Goal: Task Accomplishment & Management: Manage account settings

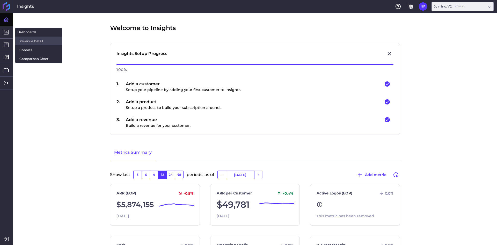
drag, startPoint x: 25, startPoint y: 44, endPoint x: 45, endPoint y: 40, distance: 20.3
click at [25, 44] on link "Revenue Detail" at bounding box center [38, 41] width 47 height 9
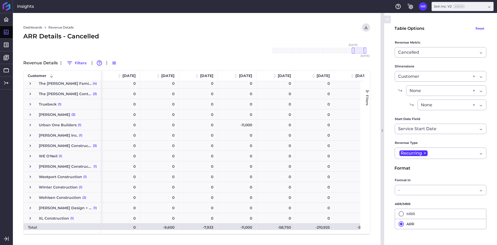
scroll to position [1268, 0]
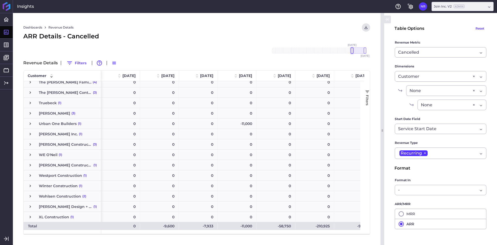
click at [353, 51] on div at bounding box center [352, 50] width 3 height 6
drag, startPoint x: 366, startPoint y: 52, endPoint x: 359, endPoint y: 57, distance: 8.9
click at [359, 54] on div "[DATE] Dec '[DATE] Feb '[DATE] Apr '[DATE] Jun '[DATE] Aug '[DATE] Oct '[DATE] …" at bounding box center [318, 50] width 93 height 6
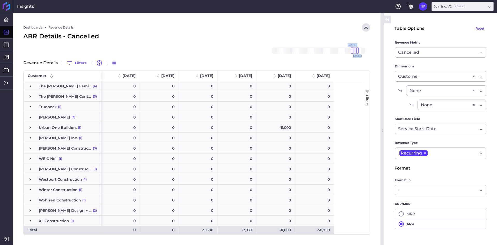
scroll to position [1264, 0]
drag, startPoint x: 332, startPoint y: 31, endPoint x: 332, endPoint y: 25, distance: 6.5
click at [332, 30] on div "Dashboards Revenue Details Download CSV... Download CSV Download CSV with under…" at bounding box center [197, 129] width 368 height 232
click at [200, 37] on div "ARR Details - Cancelled" at bounding box center [196, 36] width 347 height 9
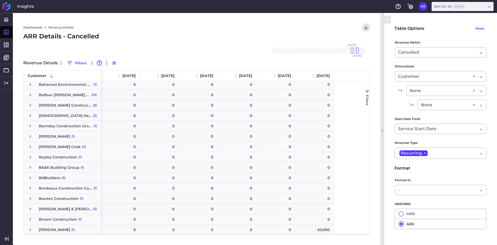
scroll to position [52, 0]
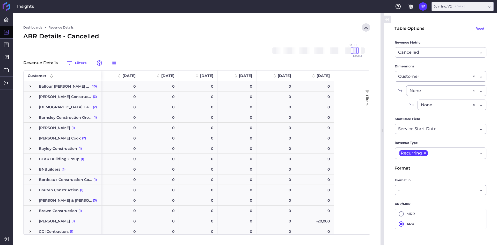
click at [32, 199] on span "Press SPACE to select this row." at bounding box center [30, 200] width 5 height 5
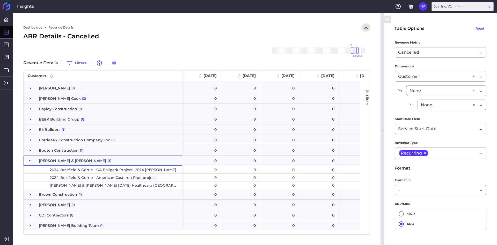
scroll to position [104, 0]
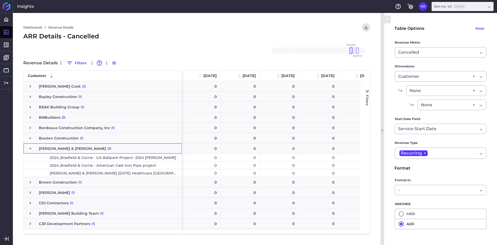
click at [352, 52] on div at bounding box center [351, 50] width 3 height 6
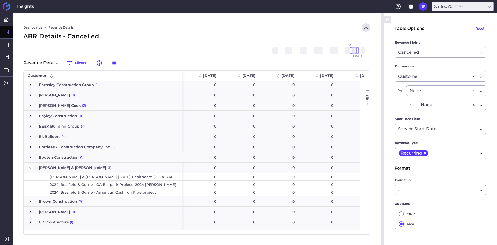
click at [414, 58] on form "Table Options Reset Revenue Metric Cancelled Cancelled Cohort Type By Period Si…" at bounding box center [441, 148] width 92 height 250
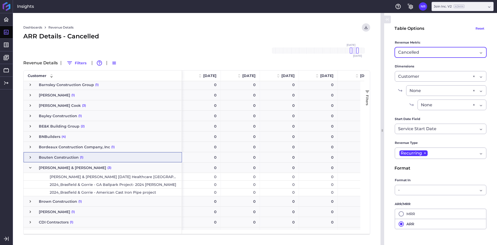
click at [418, 53] on span "Cancelled" at bounding box center [408, 52] width 21 height 6
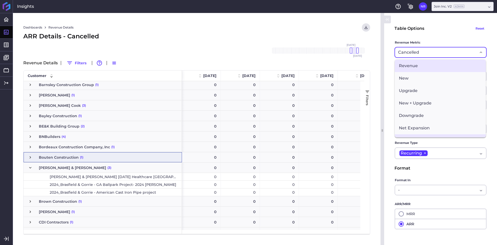
click at [424, 65] on span "Revenue" at bounding box center [440, 66] width 91 height 12
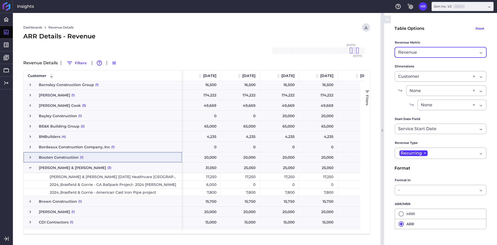
click at [260, 31] on div "Dashboards Revenue Details Download CSV... Download CSV Download CSV with under…" at bounding box center [196, 27] width 347 height 8
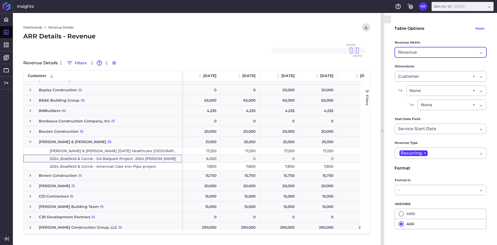
drag, startPoint x: 151, startPoint y: 159, endPoint x: 69, endPoint y: 161, distance: 81.9
click at [69, 161] on span "2024_Brasfield & Gorrie - GA Ballpark Project- 2024 Andrew Carroll" at bounding box center [113, 158] width 127 height 7
click at [70, 160] on span "2024_Brasfield & Gorrie - GA Ballpark Project- 2024 Andrew Carroll" at bounding box center [113, 158] width 127 height 7
drag, startPoint x: 351, startPoint y: 51, endPoint x: 339, endPoint y: 51, distance: 12.2
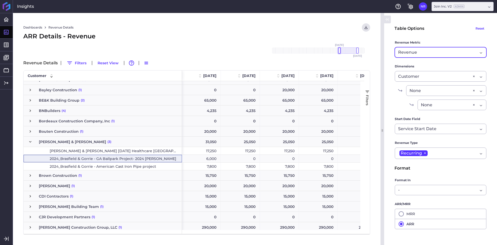
click at [339, 51] on div at bounding box center [339, 50] width 3 height 6
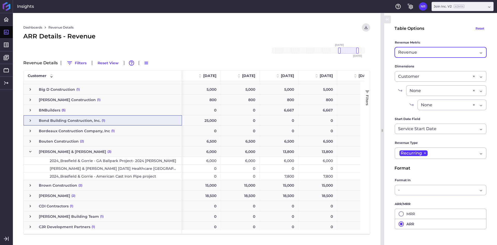
scroll to position [173, 0]
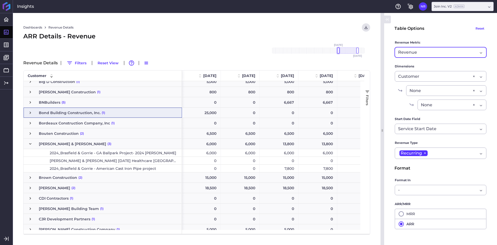
click at [339, 49] on div at bounding box center [338, 50] width 3 height 6
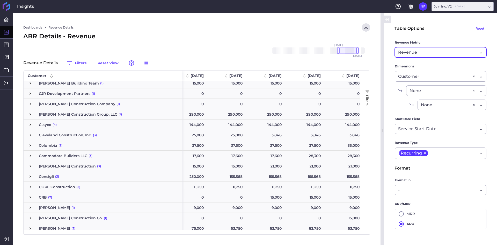
scroll to position [328, 0]
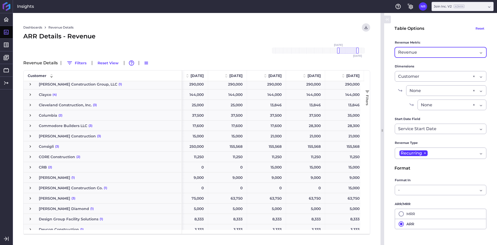
click at [28, 106] on span "Press SPACE to select this row." at bounding box center [30, 105] width 5 height 5
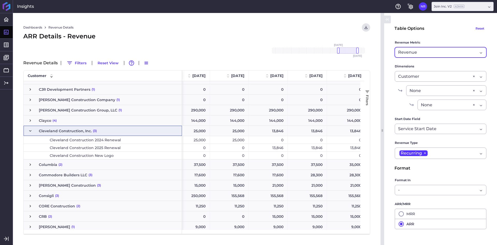
scroll to position [276, 0]
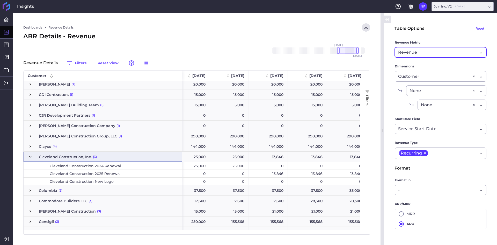
click at [30, 157] on span "Press SPACE to select this row." at bounding box center [30, 156] width 5 height 5
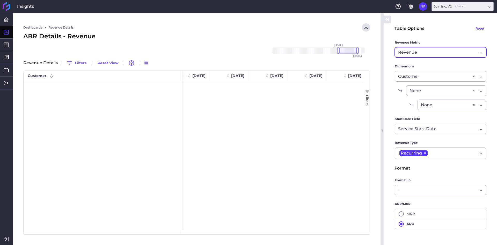
scroll to position [1501, 0]
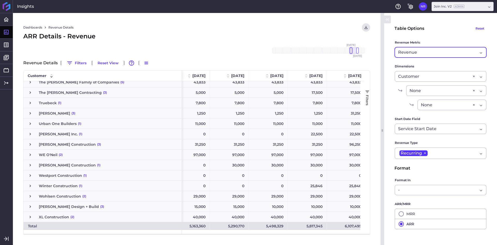
drag, startPoint x: 339, startPoint y: 52, endPoint x: 352, endPoint y: 52, distance: 13.2
click at [352, 52] on div at bounding box center [351, 50] width 3 height 6
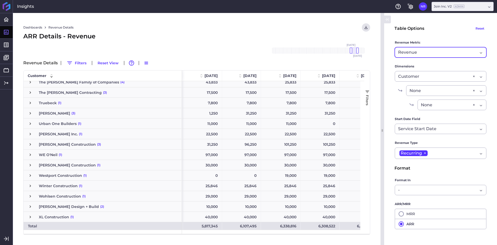
scroll to position [0, 0]
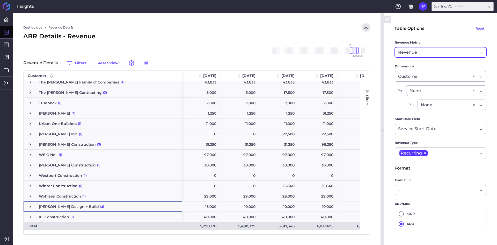
click at [31, 207] on span "Press SPACE to select this row." at bounding box center [30, 206] width 5 height 5
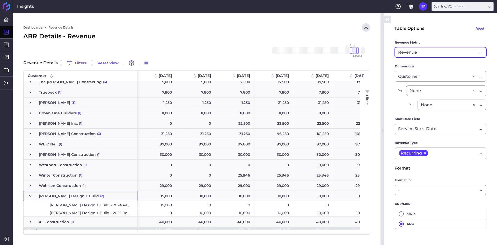
scroll to position [1328, 0]
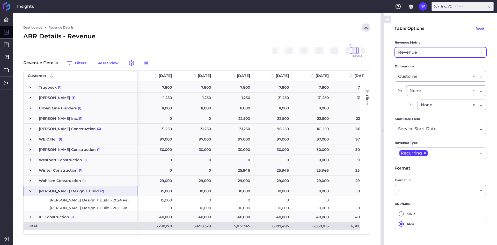
click at [460, 50] on div "Revenue" at bounding box center [438, 52] width 80 height 6
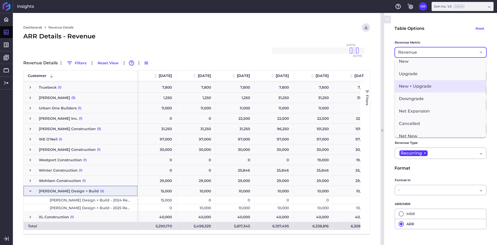
scroll to position [52, 0]
click at [420, 90] on span "Cancelled" at bounding box center [440, 88] width 91 height 12
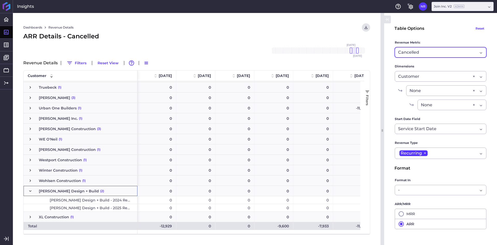
click at [434, 53] on div "Cancelled" at bounding box center [438, 52] width 80 height 6
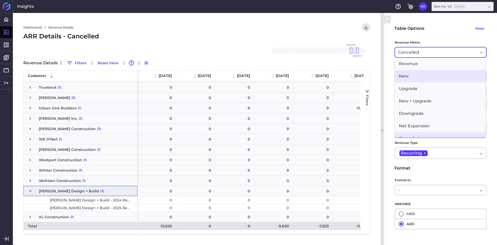
scroll to position [0, 0]
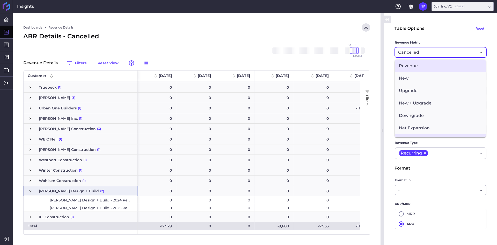
click at [420, 64] on span "Revenue" at bounding box center [440, 66] width 91 height 12
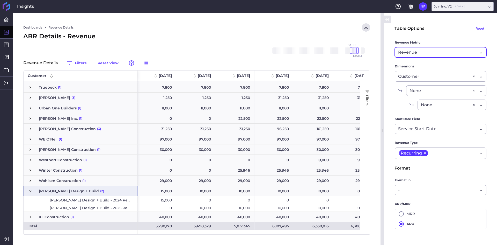
click at [30, 189] on span "Press SPACE to select this row." at bounding box center [30, 191] width 5 height 5
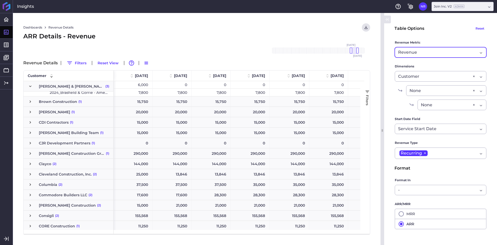
scroll to position [230, 0]
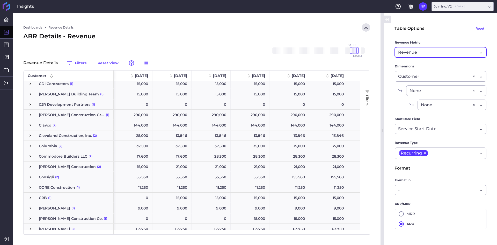
click at [30, 146] on span "Press SPACE to select this row." at bounding box center [30, 146] width 5 height 5
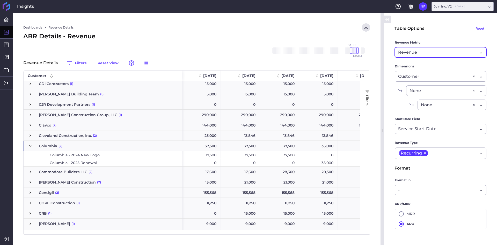
click at [31, 146] on span "Press SPACE to select this row." at bounding box center [30, 146] width 5 height 5
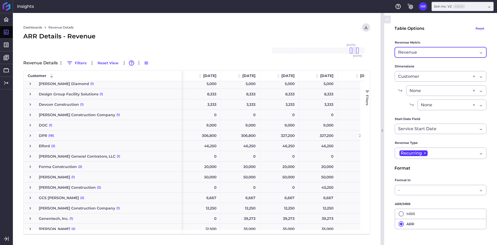
scroll to position [403, 0]
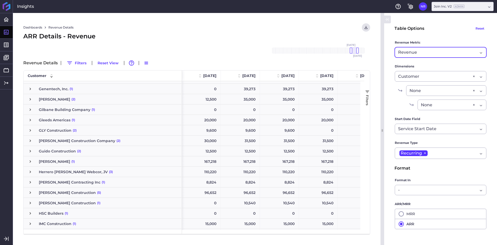
click at [28, 130] on span "Press SPACE to select this row." at bounding box center [30, 130] width 5 height 5
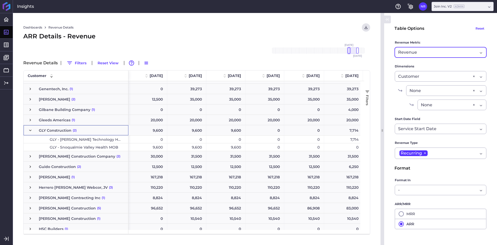
drag, startPoint x: 352, startPoint y: 52, endPoint x: 350, endPoint y: 52, distance: 2.6
click at [350, 52] on div at bounding box center [349, 50] width 3 height 6
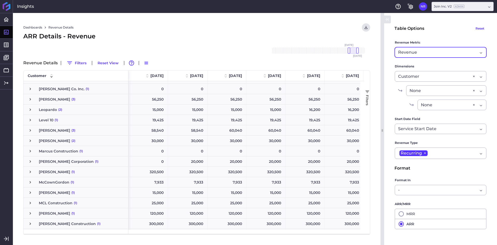
scroll to position [958, 0]
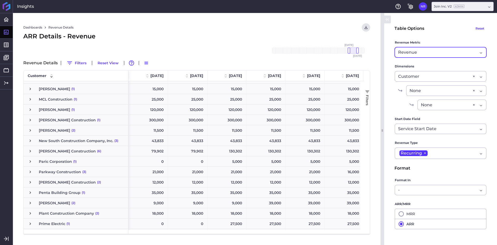
click at [29, 171] on span "Press SPACE to select this row." at bounding box center [30, 171] width 5 height 5
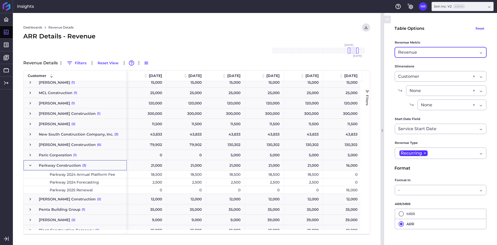
scroll to position [984, 0]
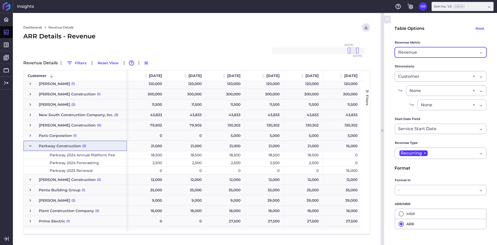
click at [27, 145] on div "Parkway Construction (3)" at bounding box center [75, 146] width 103 height 10
click at [25, 147] on div "Parkway Construction (3)" at bounding box center [75, 146] width 103 height 10
click at [28, 144] on span "Press SPACE to select this row." at bounding box center [30, 146] width 5 height 5
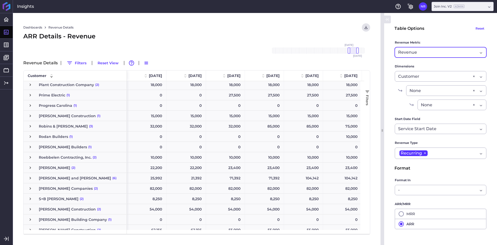
scroll to position [1088, 0]
click at [29, 125] on span "Press SPACE to select this row." at bounding box center [30, 125] width 5 height 5
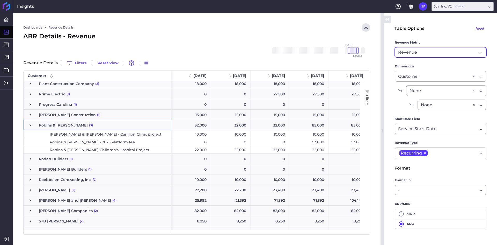
click at [29, 125] on span "Press SPACE to select this row." at bounding box center [30, 125] width 5 height 5
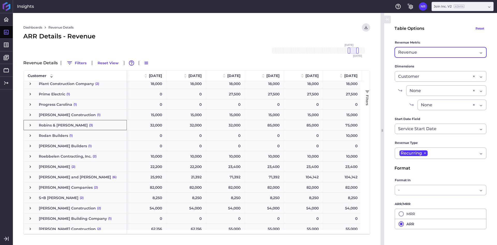
click at [29, 125] on span "Press SPACE to select this row." at bounding box center [30, 125] width 5 height 5
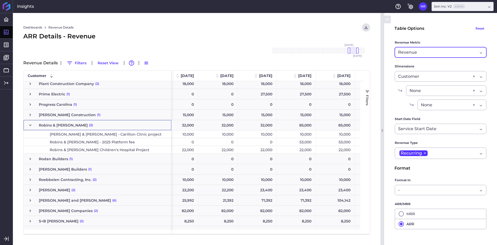
scroll to position [0, 18]
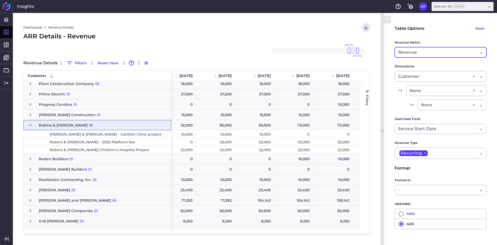
click at [30, 125] on span "Press SPACE to select this row." at bounding box center [30, 125] width 5 height 5
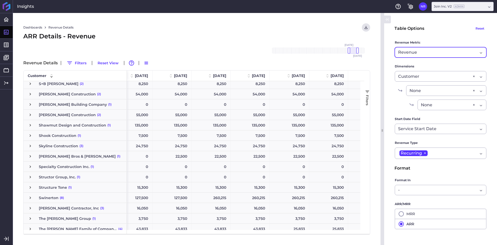
scroll to position [1218, 0]
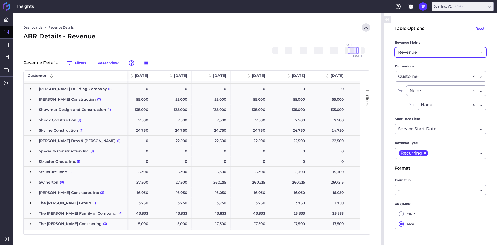
click at [32, 183] on span "Press SPACE to select this row." at bounding box center [30, 182] width 5 height 5
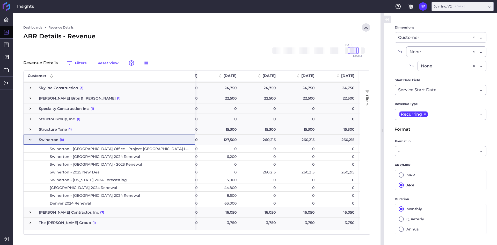
scroll to position [1269, 0]
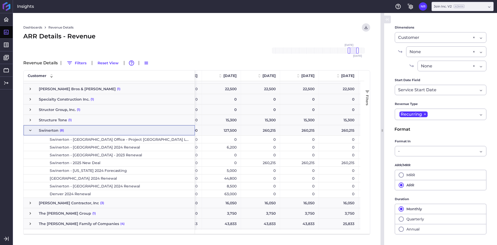
click at [283, 37] on div "ARR Details - Revenue" at bounding box center [196, 36] width 347 height 9
click at [424, 41] on div "Customer Customer ×" at bounding box center [441, 37] width 92 height 11
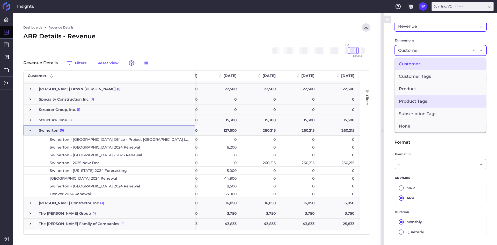
scroll to position [39, 0]
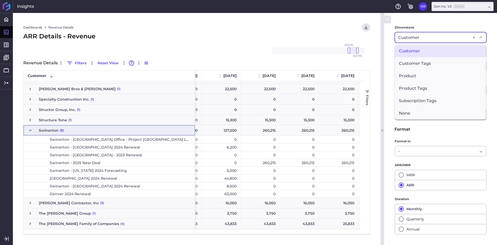
click at [302, 46] on div "Nov '18 Dec '18 Jan '19 Feb '19 Mar '19 Apr '19 May '19 Jun '19 Jul '19 Aug '19…" at bounding box center [319, 50] width 104 height 17
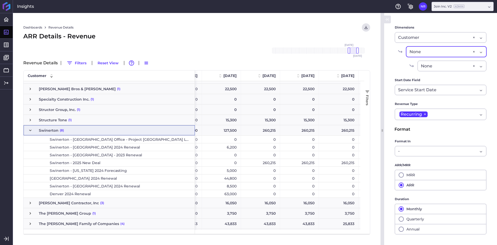
scroll to position [0, 0]
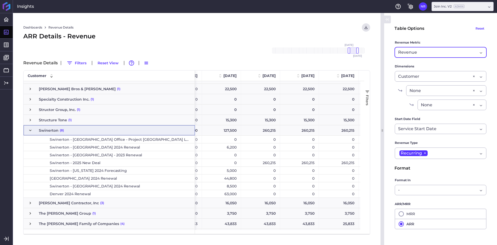
click at [426, 52] on div "Revenue" at bounding box center [438, 52] width 80 height 6
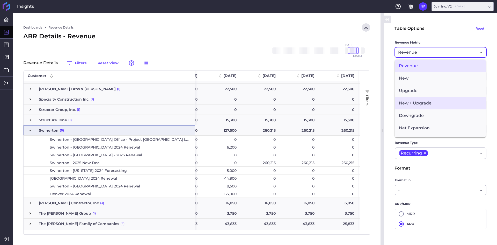
scroll to position [26, 0]
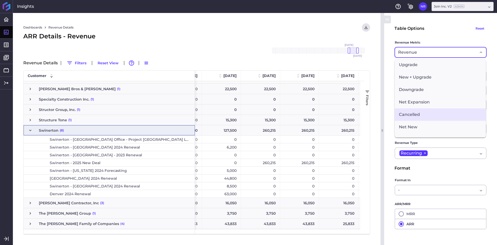
click at [416, 116] on span "Cancelled" at bounding box center [440, 114] width 91 height 12
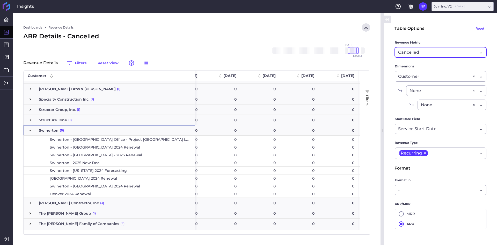
click at [27, 131] on div "Swinerton (8)" at bounding box center [109, 130] width 171 height 10
click at [29, 130] on span "Press SPACE to select this row." at bounding box center [30, 130] width 5 height 5
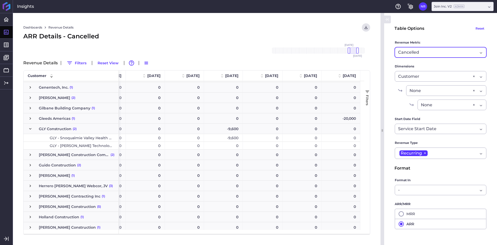
scroll to position [546, 0]
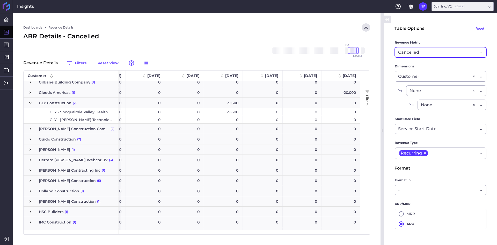
click at [424, 46] on label "Revenue Metric" at bounding box center [441, 43] width 92 height 7
click at [420, 52] on input "Dropdown select" at bounding box center [419, 52] width 1 height 6
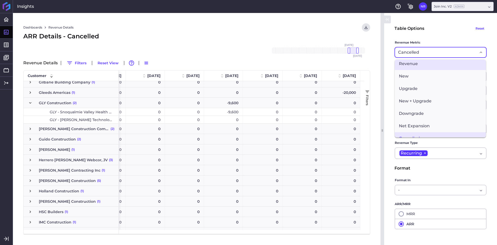
scroll to position [0, 0]
click at [413, 61] on span "Revenue" at bounding box center [440, 66] width 91 height 12
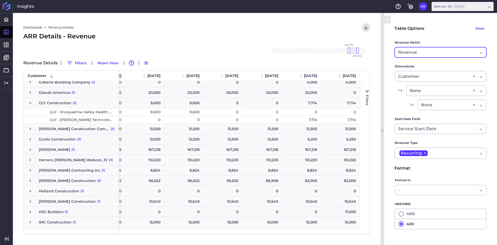
click at [32, 181] on span "Press SPACE to select this row." at bounding box center [30, 180] width 5 height 5
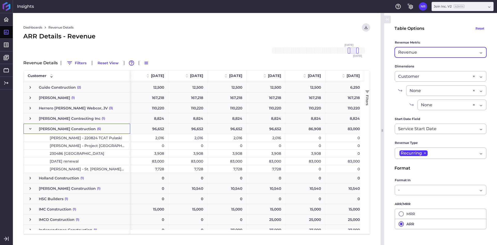
scroll to position [0, 54]
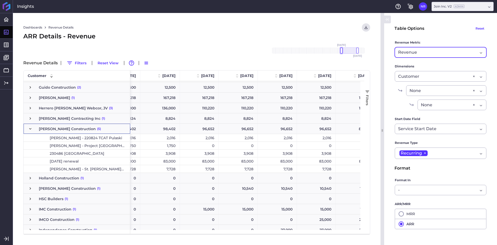
drag, startPoint x: 349, startPoint y: 52, endPoint x: 341, endPoint y: 53, distance: 8.1
click at [341, 53] on div at bounding box center [341, 50] width 3 height 6
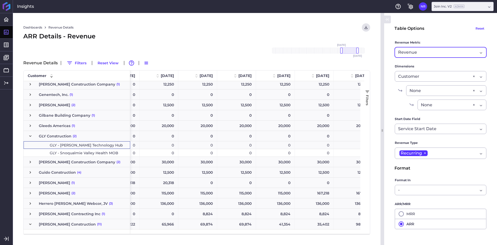
click at [28, 136] on span "Press SPACE to select this row." at bounding box center [30, 136] width 5 height 5
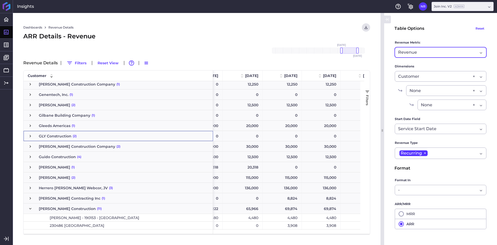
scroll to position [647, 0]
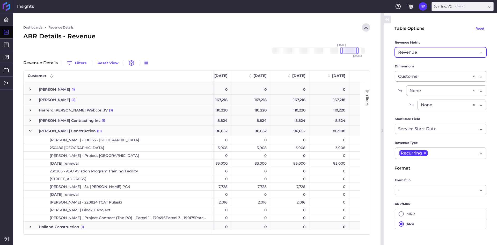
click at [30, 129] on span "Press SPACE to select this row." at bounding box center [30, 131] width 5 height 10
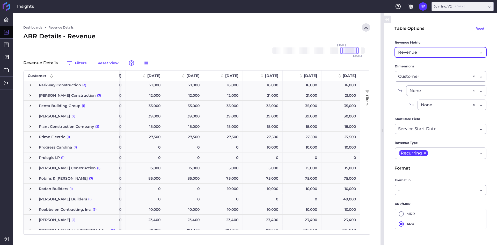
scroll to position [1167, 0]
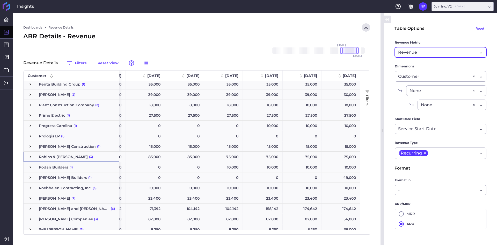
click at [31, 158] on span "Press SPACE to select this row." at bounding box center [30, 156] width 5 height 5
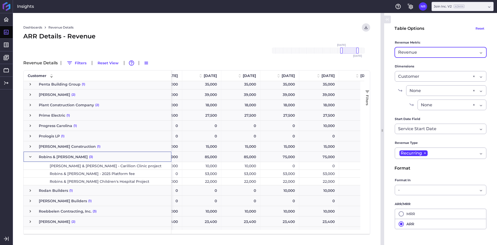
scroll to position [0, 385]
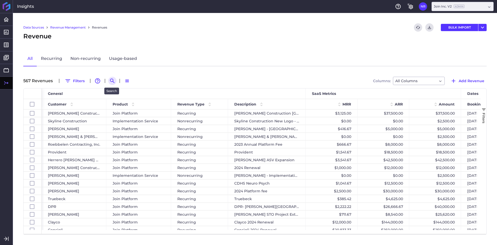
click at [109, 80] on icon "Search by" at bounding box center [112, 81] width 6 height 6
click at [124, 81] on input at bounding box center [137, 81] width 41 height 8
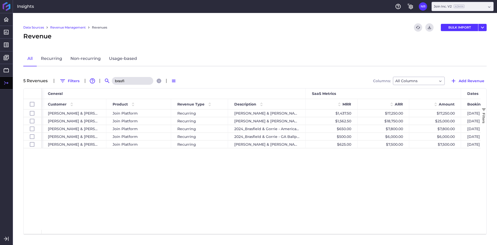
type input "brasfi"
click at [241, 169] on div "Brasfield & Gorrie Join Platform Recurring Brasfield & Gorrie Ascension Healthc…" at bounding box center [261, 169] width 439 height 120
click at [290, 136] on div "2024_Brasfield & Gorrie - GA Ballpark Project- 2024 [PERSON_NAME]" at bounding box center [267, 137] width 78 height 8
checkbox input "false"
checkbox input "true"
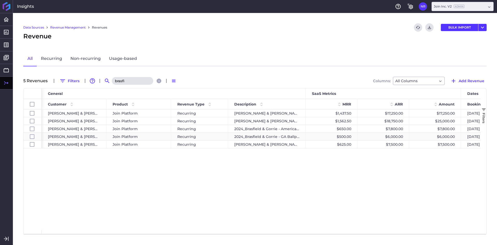
checkbox input "false"
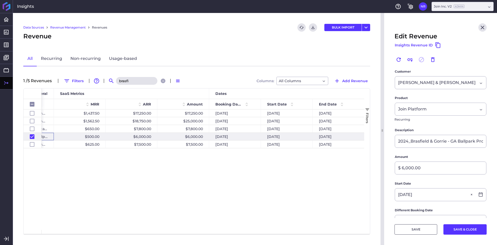
scroll to position [0, 254]
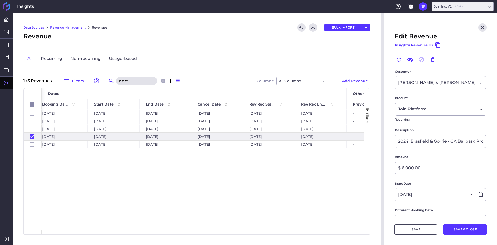
click at [131, 78] on input "brasfi" at bounding box center [136, 81] width 41 height 8
type input "g"
checkbox input "false"
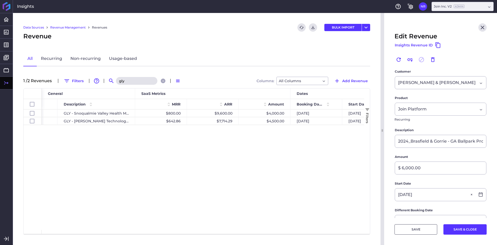
scroll to position [0, 183]
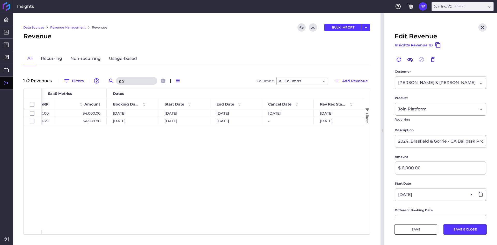
drag, startPoint x: 218, startPoint y: 223, endPoint x: 135, endPoint y: 218, distance: 83.3
click at [217, 39] on div "Revenue" at bounding box center [196, 36] width 347 height 9
click at [151, 77] on input "gly" at bounding box center [136, 81] width 41 height 8
type input "p"
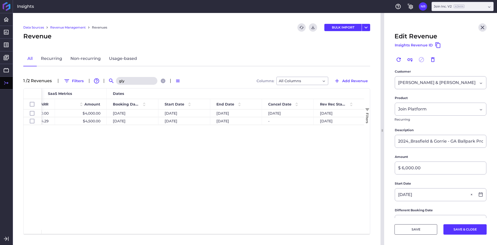
checkbox input "false"
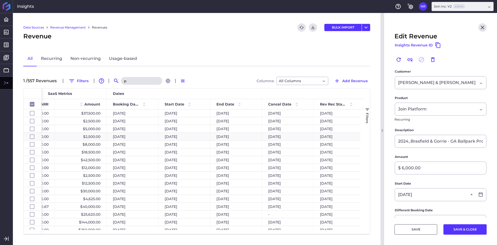
type input "pa"
checkbox input "false"
type input "par"
checkbox input "false"
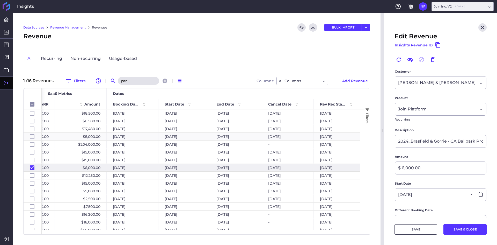
type input "park"
checkbox input "false"
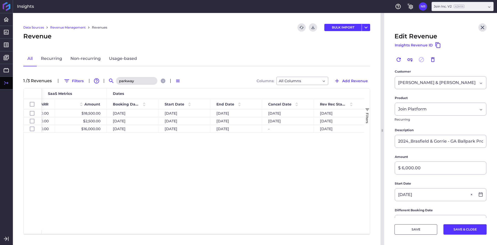
drag, startPoint x: 167, startPoint y: 212, endPoint x: 182, endPoint y: 218, distance: 16.6
click at [167, 212] on div "$1,541.67 $18,500.00 $18,500.00 04/15/2024 04/15/2024 04/14/2025 04/15/2025 04/…" at bounding box center [203, 169] width 323 height 120
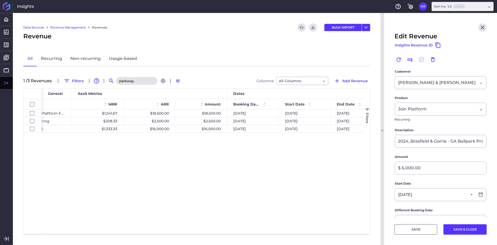
scroll to position [0, 188]
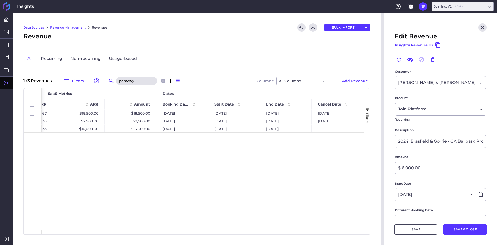
click at [133, 78] on input "parkway" at bounding box center [136, 81] width 41 height 8
type input "r"
checkbox input "false"
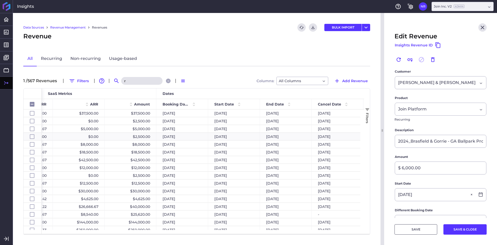
click at [133, 78] on input "r" at bounding box center [141, 81] width 41 height 8
type input "ro"
checkbox input "false"
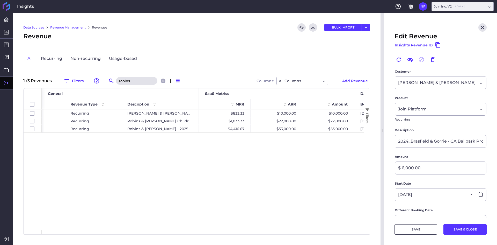
scroll to position [0, 28]
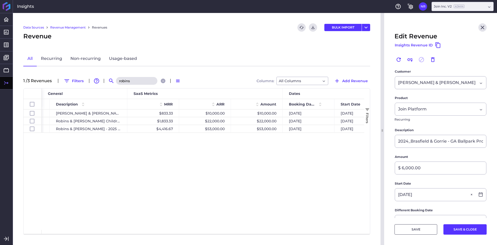
click at [135, 82] on input "robins" at bounding box center [136, 81] width 41 height 8
type input "i"
checkbox input "false"
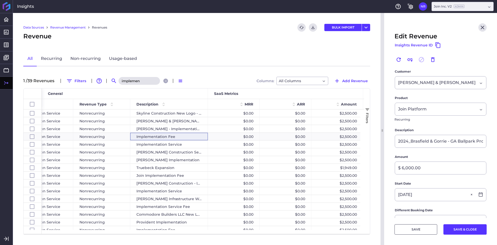
scroll to position [0, 150]
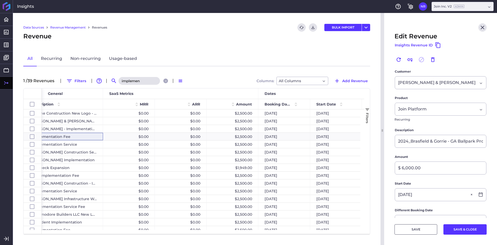
click at [136, 84] on input "implemen" at bounding box center [139, 81] width 41 height 8
type input "r"
checkbox input "false"
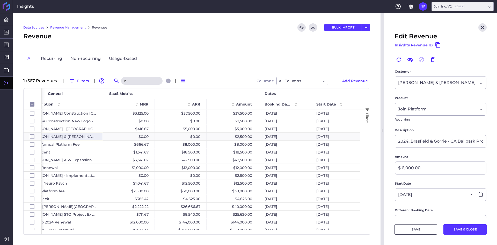
type input "ro"
checkbox input "false"
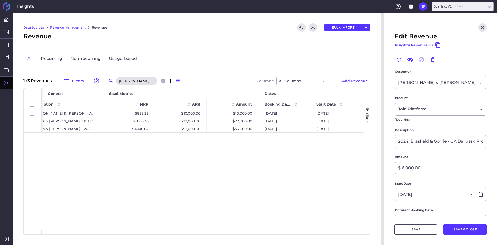
type input "robin"
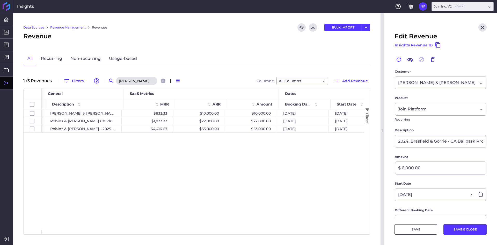
scroll to position [0, 182]
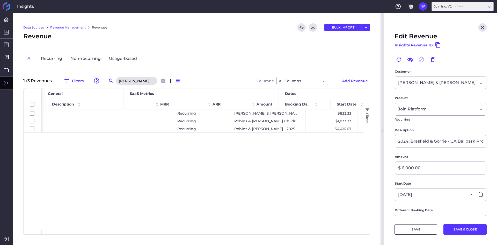
scroll to position [0, 182]
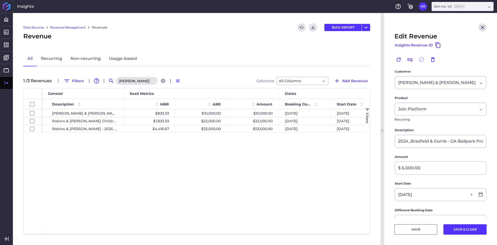
click at [136, 80] on input "robin" at bounding box center [136, 81] width 41 height 8
type input "g"
checkbox input "false"
click at [214, 163] on div "Recurring GLY - Snoqualmie Valley Health MOB $800.00 $9,600.00 $4,000.00 12/20/…" at bounding box center [203, 169] width 323 height 120
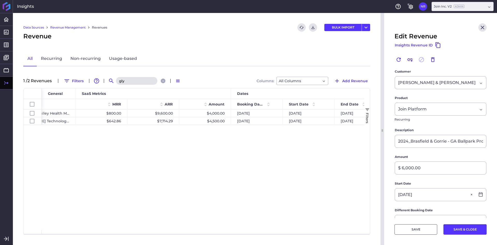
scroll to position [0, 242]
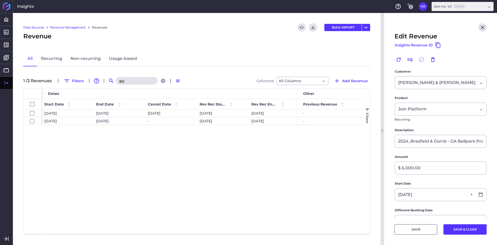
click at [138, 79] on input "gly" at bounding box center [136, 81] width 41 height 8
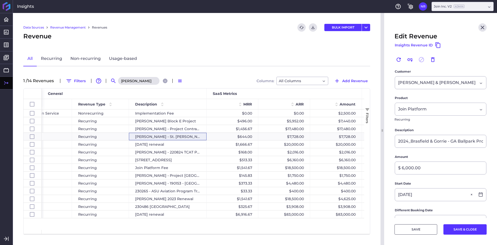
scroll to position [0, 101]
type input "hoar"
click at [190, 149] on div "[PERSON_NAME] - 220824 TCAT Pulaski" at bounding box center [166, 152] width 78 height 8
checkbox input "false"
checkbox input "true"
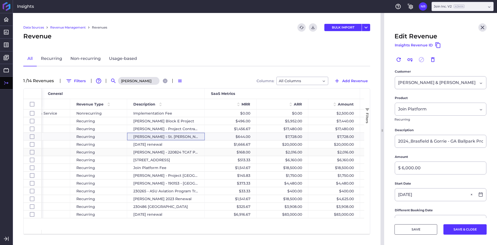
checkbox input "false"
type input "[PERSON_NAME] - 220824 TCAT Pulaski"
type input "$ 2,016.00"
type input "05/09/2024"
type input "06/13/2024"
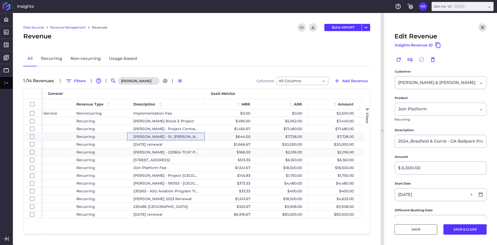
type input "05/08/2025"
type input "05/09/2024"
type input "05/08/2025"
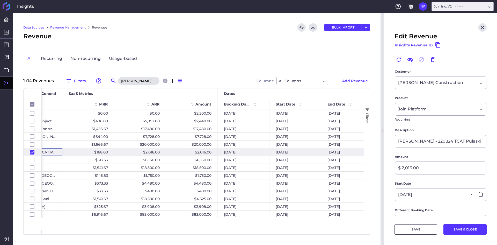
scroll to position [0, 257]
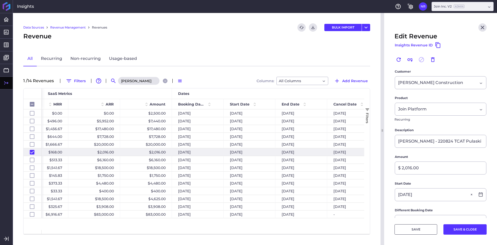
click at [141, 88] on div "Data Sources Revenue Management Revenues Refresh table data Download CSV BULK I…" at bounding box center [197, 129] width 368 height 232
click at [144, 84] on input "hoar" at bounding box center [138, 81] width 41 height 8
type input "r"
checkbox input "false"
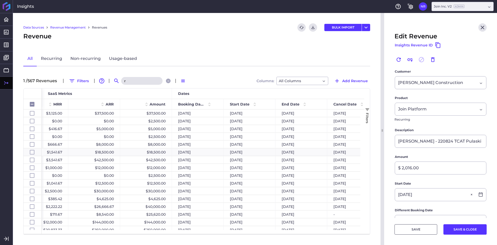
click at [145, 83] on input "r" at bounding box center [141, 81] width 41 height 8
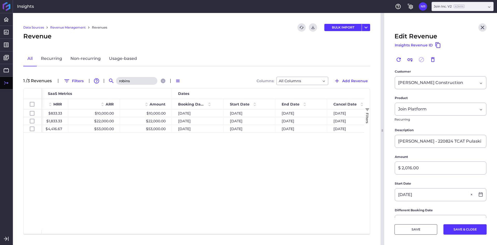
type input "robins"
click at [146, 176] on div "Robins & Morton - Carillion Clinic project $833.33 $10,000.00 $10,000.00 01/11/…" at bounding box center [203, 169] width 323 height 120
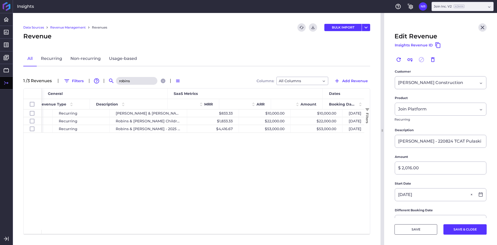
scroll to position [0, 138]
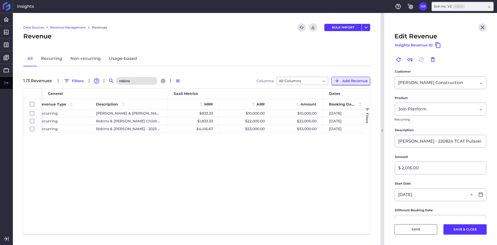
click at [355, 80] on span "Add Revenue" at bounding box center [355, 81] width 26 height 6
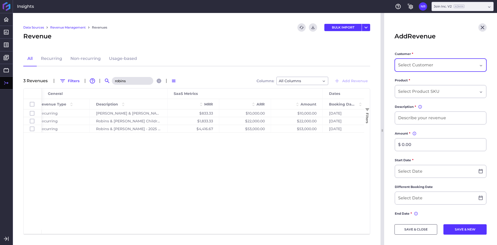
click at [427, 62] on input "Dropdown select" at bounding box center [416, 65] width 36 height 6
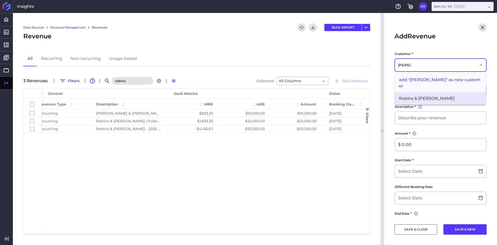
type input "robin"
click at [419, 93] on span "Robins & Morton" at bounding box center [440, 98] width 91 height 12
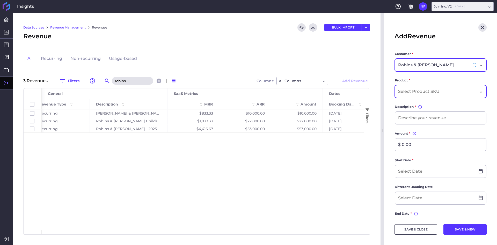
click at [414, 92] on input "Dropdown select" at bounding box center [419, 91] width 43 height 6
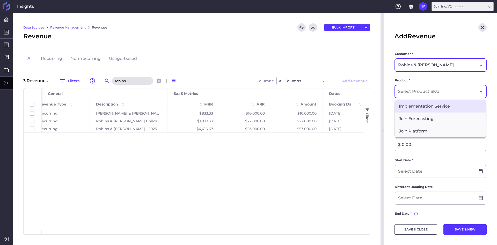
click at [419, 107] on span "Implementation Service" at bounding box center [440, 106] width 91 height 12
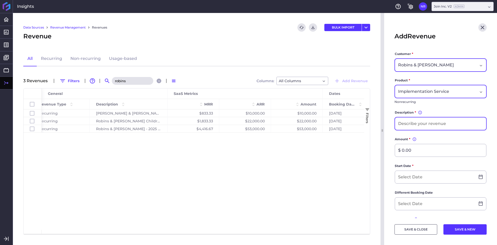
click at [418, 120] on input at bounding box center [440, 123] width 91 height 12
type input "Robins & Morton - Carillion Clinic Implementation Service"
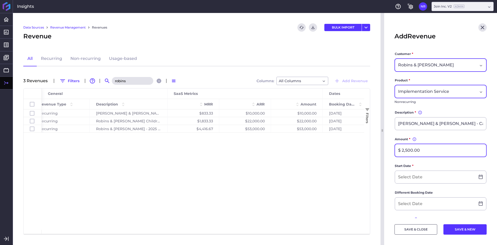
type input "$ 2,500.00"
click at [423, 179] on input at bounding box center [435, 177] width 80 height 12
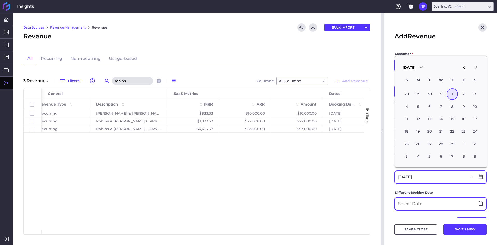
type input "02/01/2024"
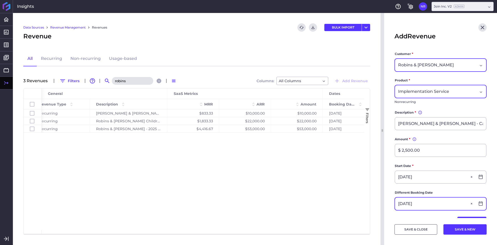
scroll to position [52, 0]
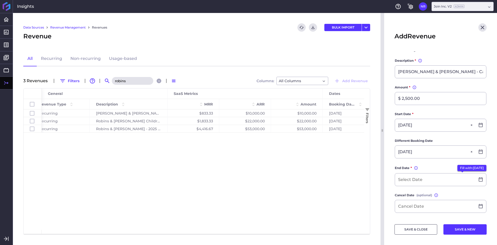
type input "01/11/2024"
click at [462, 170] on button "Fill with: 01/31/2025" at bounding box center [472, 168] width 29 height 6
type input "01/31/2025"
click at [419, 204] on input at bounding box center [435, 205] width 80 height 12
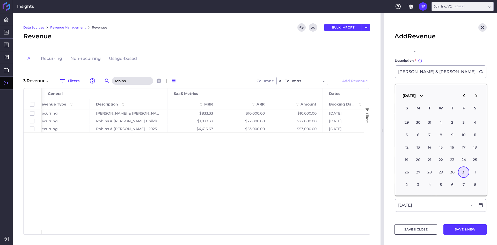
type input "01/31/2025"
click at [394, 204] on main "Customer * Robins & Morton Product * Implementation Service Nonrecurring Descri…" at bounding box center [440, 153] width 113 height 309
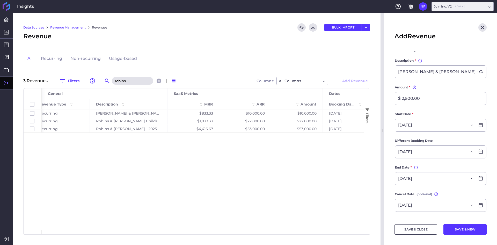
scroll to position [78, 0]
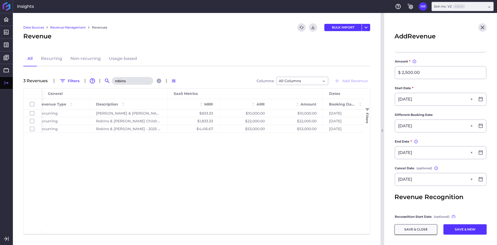
click at [423, 231] on button "SAVE & CLOSE" at bounding box center [416, 229] width 43 height 10
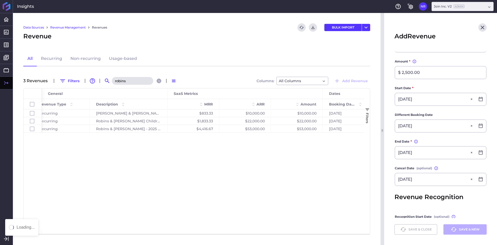
scroll to position [0, 0]
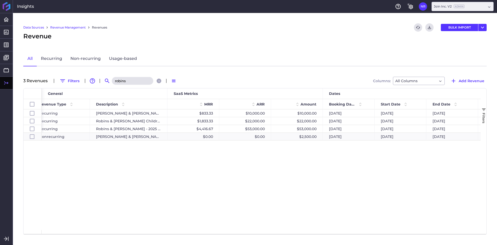
click at [280, 40] on div "Revenue" at bounding box center [255, 36] width 464 height 9
click at [59, 187] on div "Robins & Morton - Carillion Clinic project $833.33 $10,000.00 $10,000.00 01/11/…" at bounding box center [261, 169] width 439 height 120
click at [125, 80] on input "robins" at bounding box center [132, 81] width 41 height 8
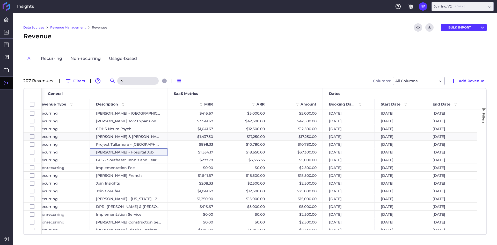
click at [125, 80] on input "h" at bounding box center [137, 81] width 41 height 8
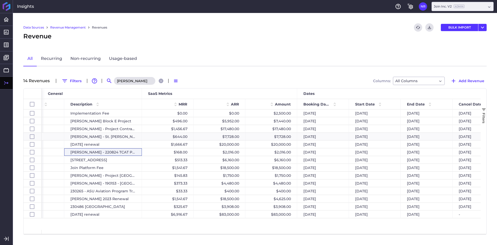
scroll to position [0, 166]
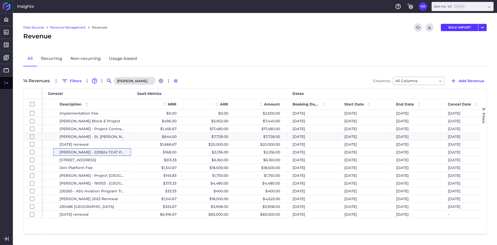
type input "hoar"
drag, startPoint x: 186, startPoint y: 26, endPoint x: 166, endPoint y: 2, distance: 31.6
click at [186, 26] on div "Data Sources Revenue Management Revenues Refresh table data Download CSV BULK I…" at bounding box center [255, 27] width 464 height 8
drag, startPoint x: 131, startPoint y: 34, endPoint x: 207, endPoint y: 35, distance: 75.6
click at [132, 34] on div "Revenue" at bounding box center [255, 36] width 464 height 9
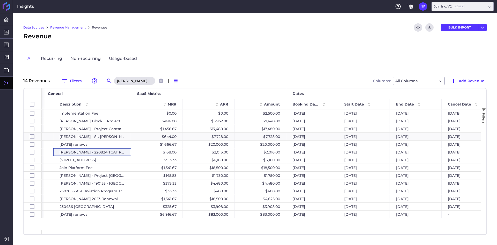
click at [207, 35] on div "Revenue" at bounding box center [255, 36] width 464 height 9
drag, startPoint x: 32, startPoint y: 44, endPoint x: 49, endPoint y: 43, distance: 16.9
click at [32, 44] on link "Reports" at bounding box center [38, 44] width 47 height 9
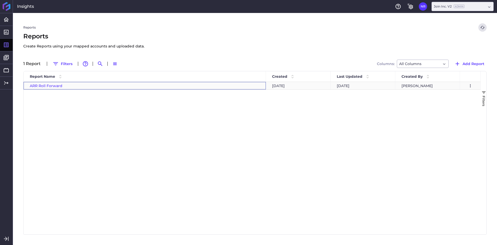
click at [50, 85] on span "ARR Roll Forward" at bounding box center [46, 85] width 33 height 5
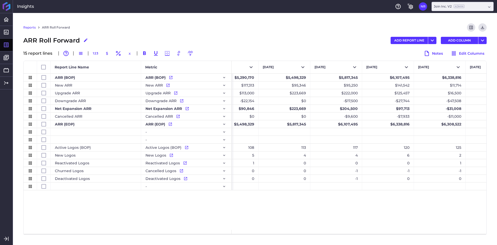
scroll to position [0, 3906]
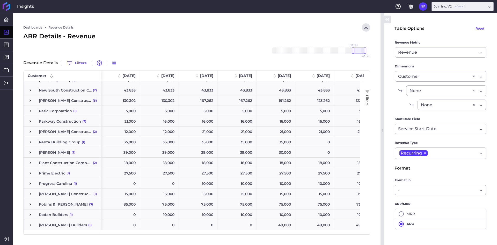
scroll to position [958, 0]
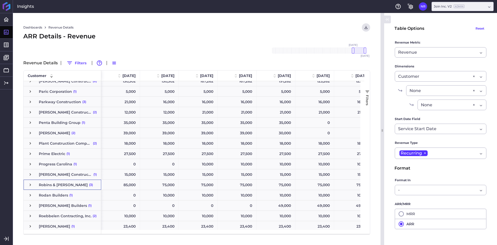
click at [31, 184] on span "Press SPACE to select this row." at bounding box center [30, 184] width 5 height 5
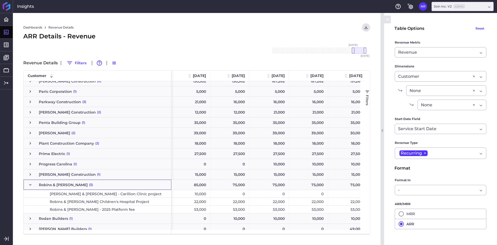
scroll to position [0, 0]
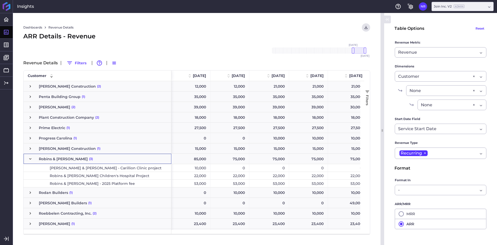
click at [28, 158] on span "Press SPACE to select this row." at bounding box center [30, 158] width 5 height 5
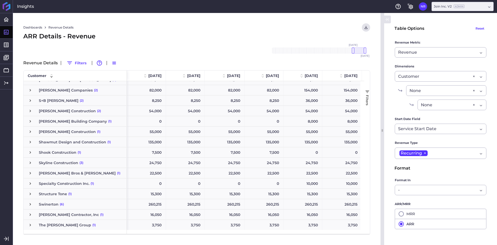
scroll to position [1140, 0]
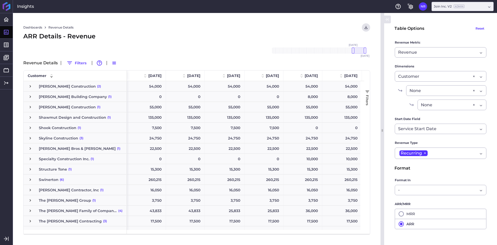
click at [30, 180] on span "Press SPACE to select this row." at bounding box center [30, 179] width 5 height 5
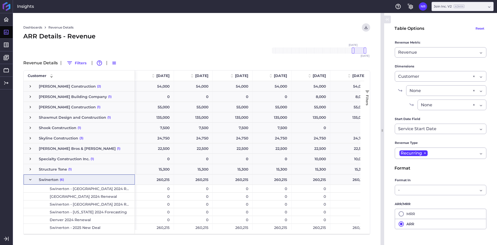
click at [32, 177] on span "Press SPACE to select this row." at bounding box center [30, 180] width 5 height 10
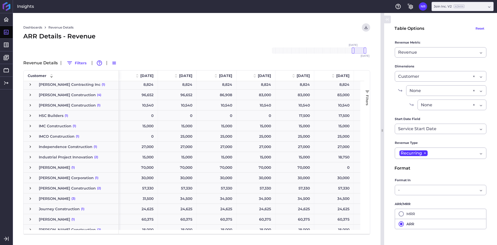
scroll to position [570, 0]
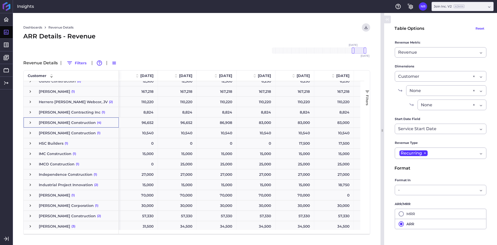
click at [28, 121] on span "Press SPACE to select this row." at bounding box center [30, 122] width 5 height 5
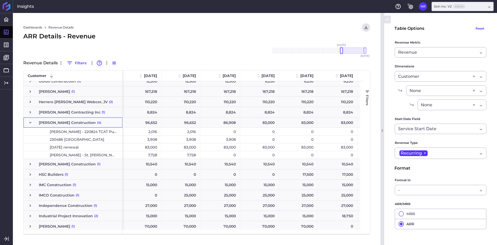
drag, startPoint x: 355, startPoint y: 51, endPoint x: 342, endPoint y: 52, distance: 12.3
click at [342, 52] on div at bounding box center [341, 50] width 3 height 6
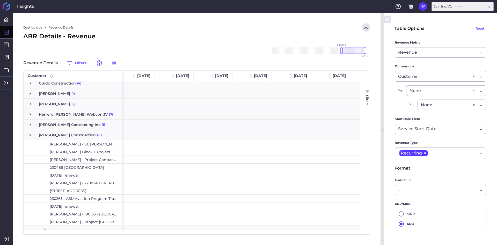
scroll to position [0, 356]
